Goal: Find specific page/section: Find specific page/section

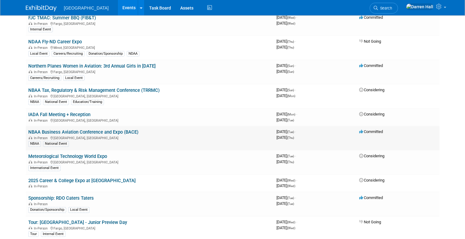
scroll to position [66, 0]
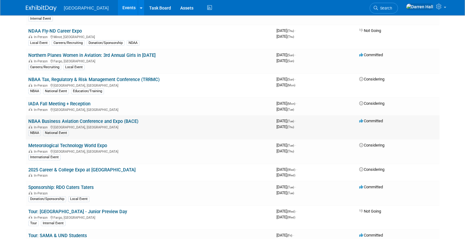
click at [76, 122] on link "NBAA Business Aviation Conference and Expo (BACE)" at bounding box center [83, 122] width 110 height 6
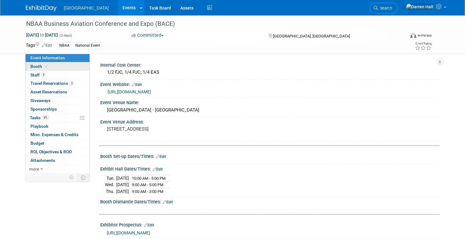
click at [36, 66] on span "Booth" at bounding box center [39, 66] width 19 height 5
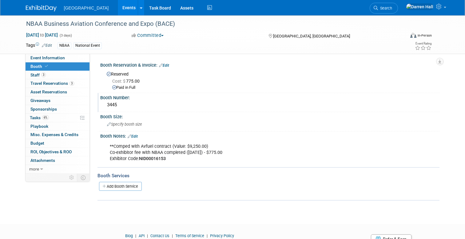
drag, startPoint x: 118, startPoint y: 105, endPoint x: 100, endPoint y: 104, distance: 18.5
click at [100, 104] on div "3445" at bounding box center [269, 105] width 339 height 10
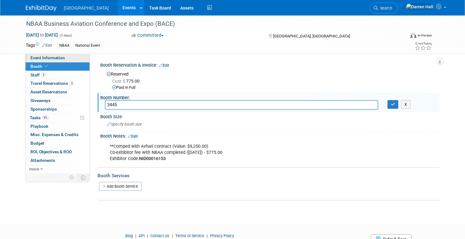
click at [54, 58] on span "Event Information" at bounding box center [47, 57] width 34 height 5
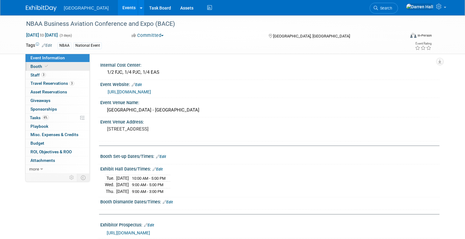
click at [35, 66] on span "Booth" at bounding box center [39, 66] width 19 height 5
